Goal: Information Seeking & Learning: Learn about a topic

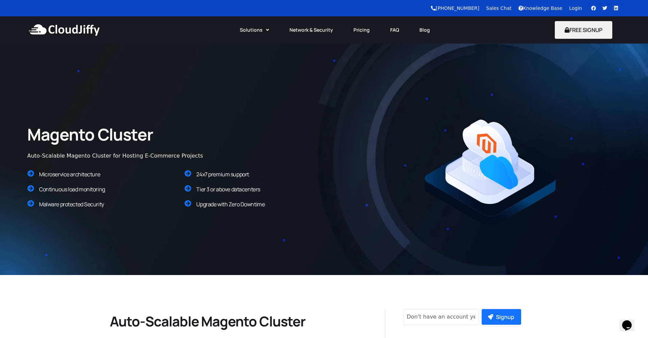
click at [77, 176] on span "Microservice architecture" at bounding box center [69, 174] width 61 height 7
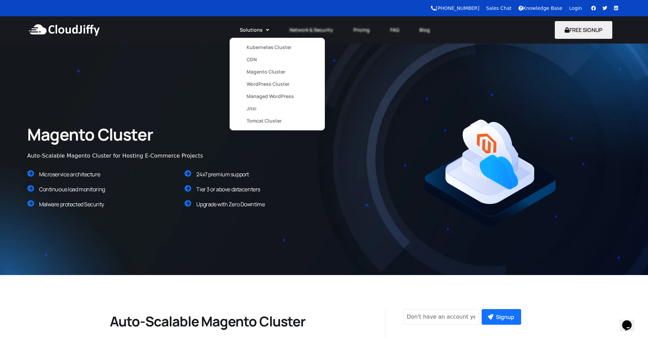
click at [259, 49] on link "Kubernetes Cluster" at bounding box center [277, 47] width 61 height 12
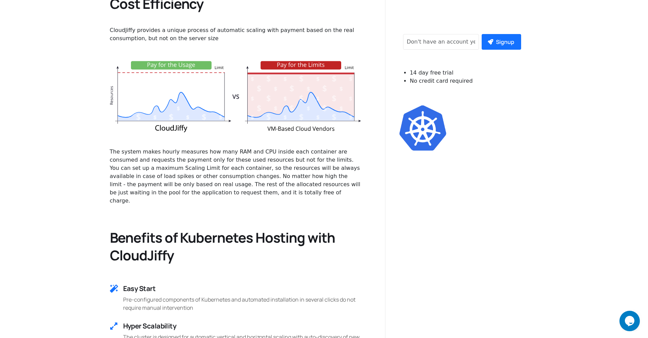
scroll to position [939, 0]
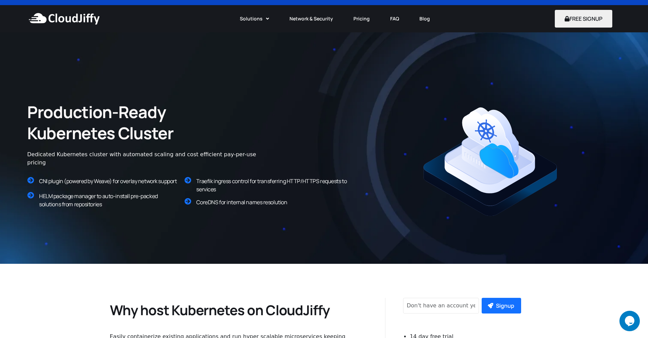
scroll to position [0, 0]
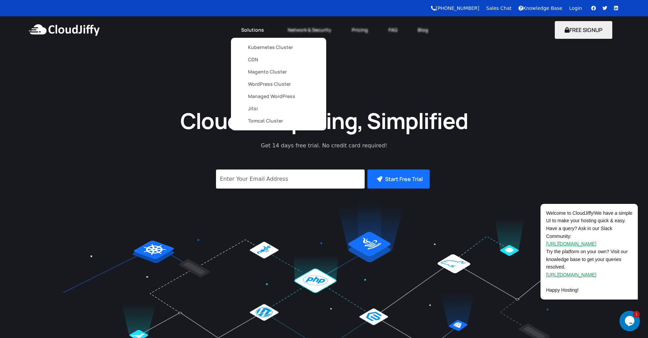
click at [261, 48] on link "Kubernetes Cluster" at bounding box center [278, 47] width 61 height 12
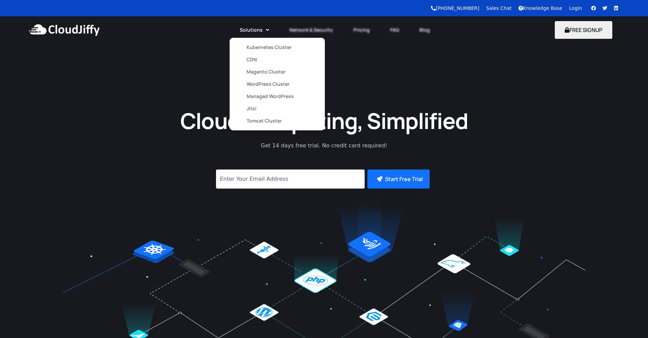
click at [253, 48] on link "Kubernetes Cluster" at bounding box center [277, 47] width 61 height 12
